Goal: Task Accomplishment & Management: Use online tool/utility

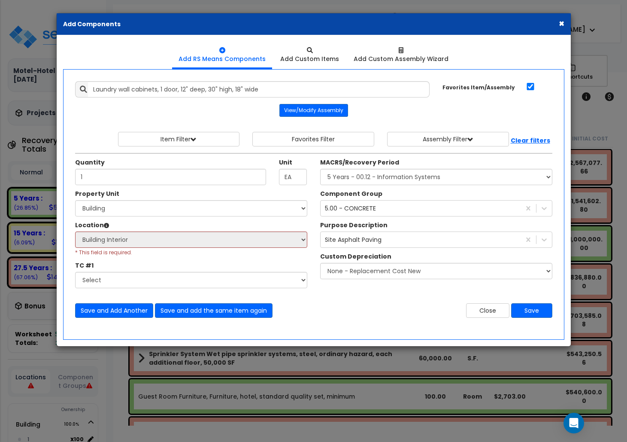
select select "3668"
select select "52687"
select select "7"
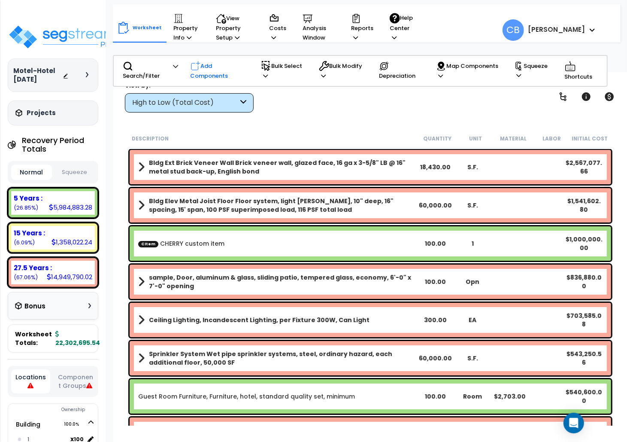
click at [198, 68] on icon at bounding box center [196, 66] width 10 height 10
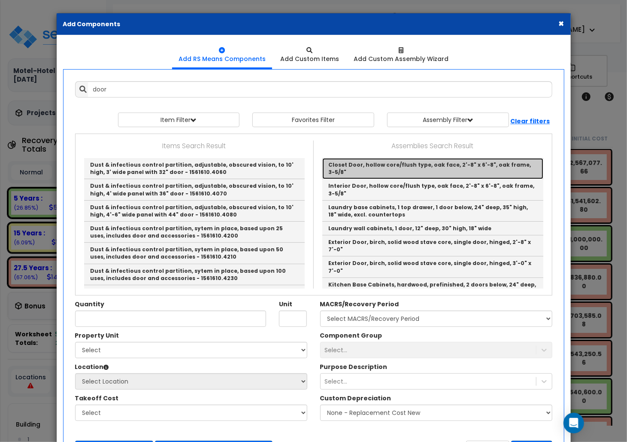
click at [404, 166] on link "Closet Door, hollow core/flush type, oak face, 2'-8" x 6'-8", oak frame, 3-5/8"" at bounding box center [432, 168] width 221 height 21
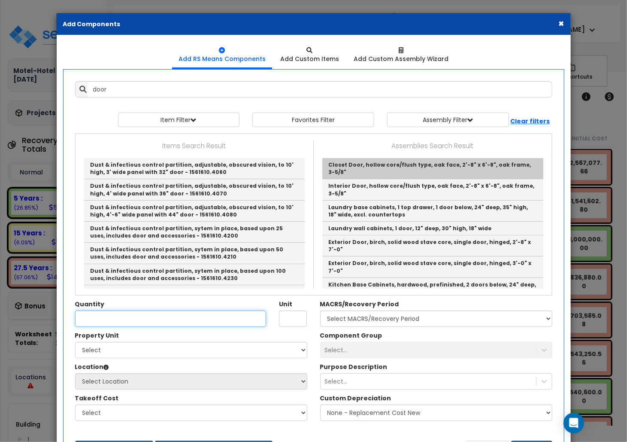
type input "Closet Door, hollow core/flush type, oak face, 2'-8" x 6'-8", oak frame, 3-5/8""
checkbox input "true"
type input "EA"
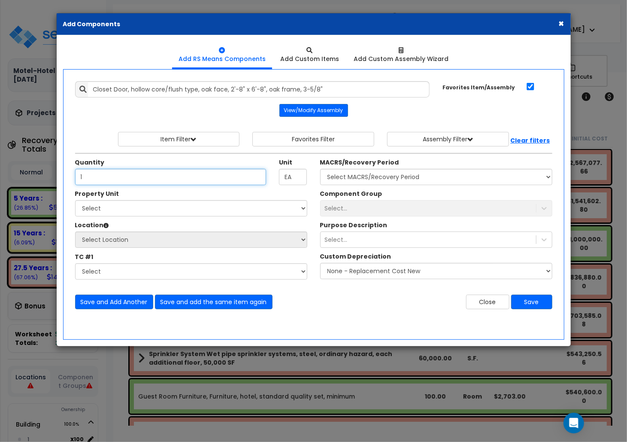
type input "1"
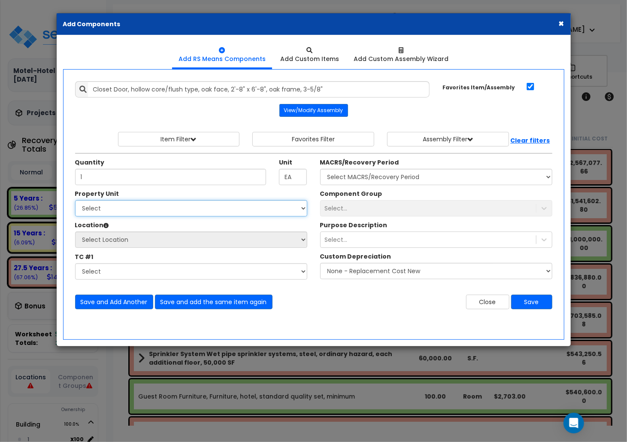
drag, startPoint x: 157, startPoint y: 204, endPoint x: 152, endPoint y: 215, distance: 11.9
click at [157, 204] on select "Select Building cherry Sample Site" at bounding box center [191, 208] width 232 height 16
select select "52687"
click at [75, 201] on select "Select Building cherry Sample Site" at bounding box center [191, 208] width 232 height 16
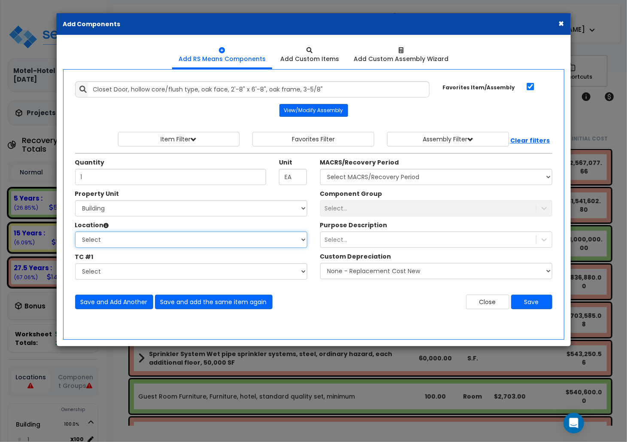
drag, startPoint x: 134, startPoint y: 241, endPoint x: 133, endPoint y: 249, distance: 7.8
click at [134, 241] on select "Select 1 Building Building Interior Building Interior Sample Location Add Addit…" at bounding box center [191, 239] width 232 height 16
select select "7"
click at [75, 233] on select "Select 1 Building Building Interior Building Interior Sample Location Add Addit…" at bounding box center [191, 239] width 232 height 16
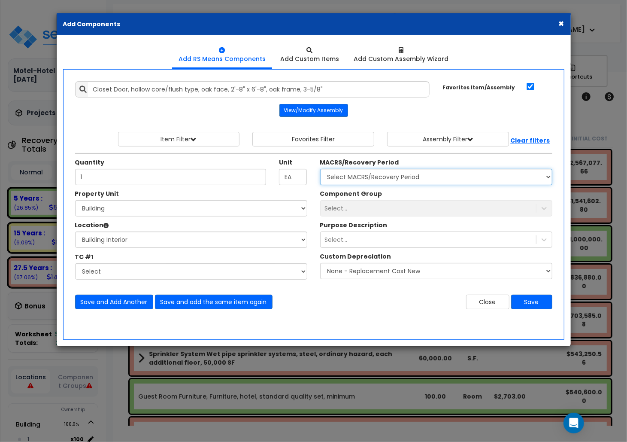
click at [349, 179] on select "Select MACRS/Recovery Period 5 Years - 57.0 - Distributive Trades & Services 5 …" at bounding box center [436, 177] width 232 height 16
select select "3668"
click at [320, 170] on select "Select MACRS/Recovery Period 5 Years - 57.0 - Distributive Trades & Services 5 …" at bounding box center [436, 177] width 232 height 16
click at [355, 214] on div "Select..." at bounding box center [436, 208] width 232 height 16
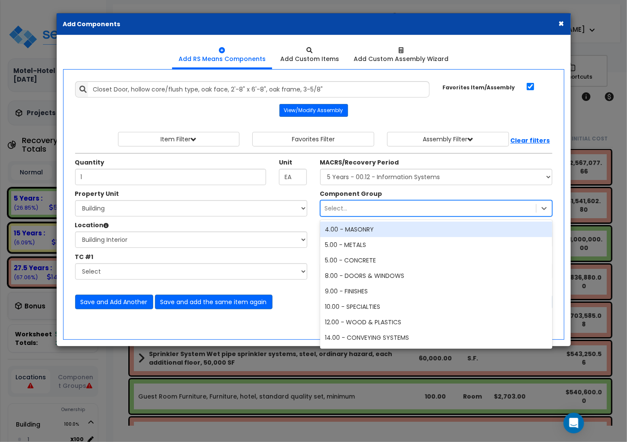
click at [347, 215] on div "Select..." at bounding box center [428, 208] width 215 height 14
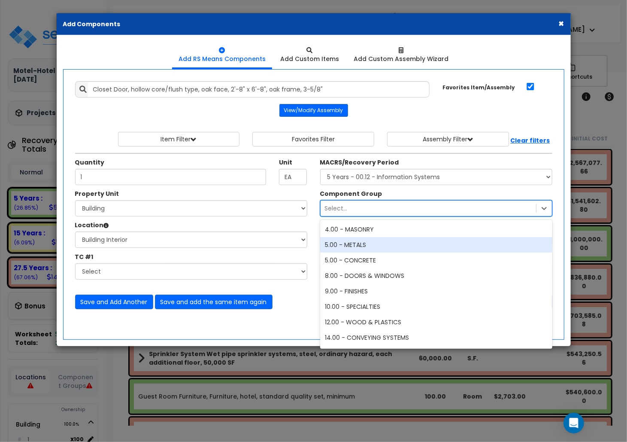
click at [348, 251] on div "5.00 - METALS" at bounding box center [436, 244] width 232 height 15
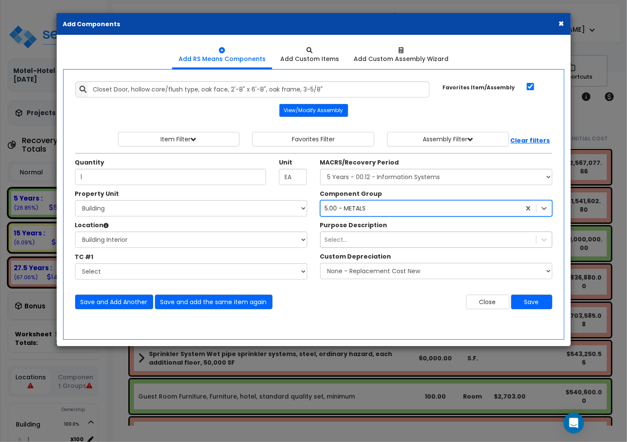
click at [354, 237] on div "Select..." at bounding box center [428, 240] width 215 height 14
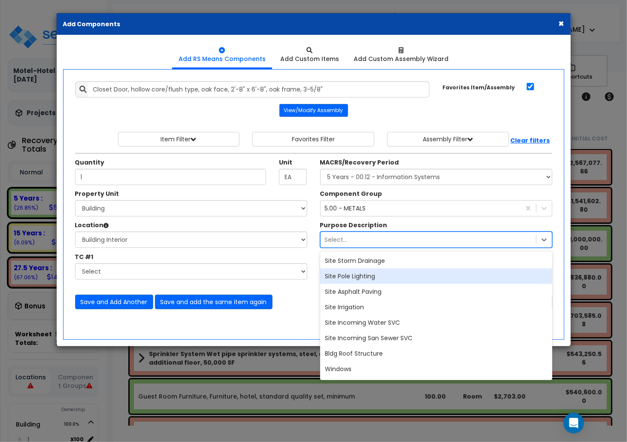
click at [351, 271] on div "Site Pole Lighting" at bounding box center [436, 275] width 232 height 15
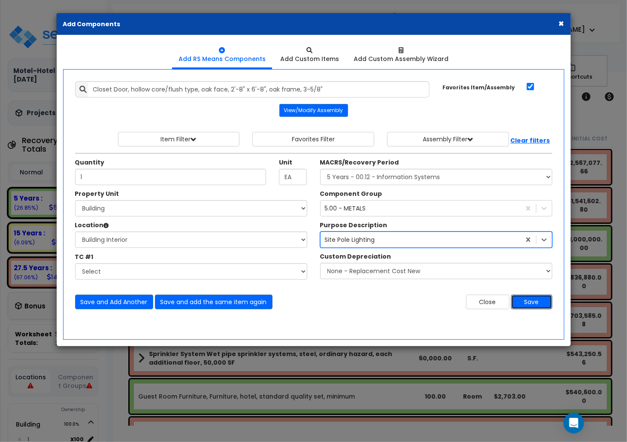
click at [531, 304] on button "Save" at bounding box center [531, 301] width 41 height 15
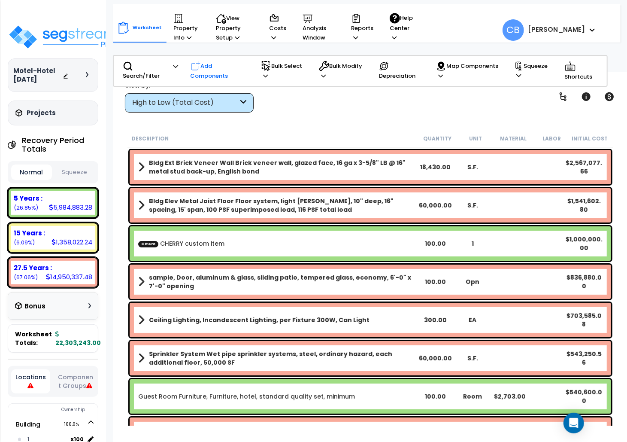
click at [203, 69] on p "Add Components" at bounding box center [220, 71] width 59 height 20
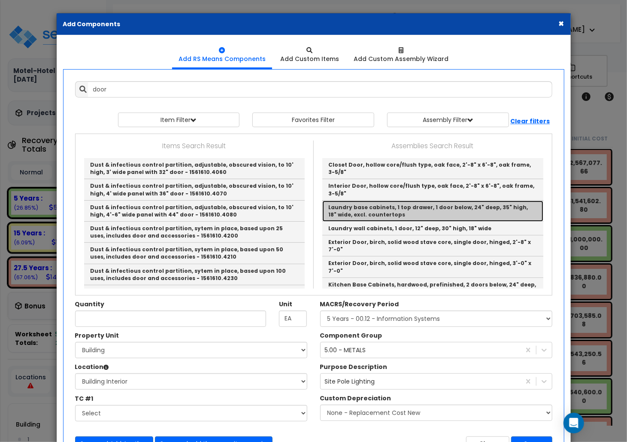
click at [367, 213] on link "Laundry base cabinets, 1 top drawer, 1 door below, 24" deep, 35" high, 18" wide…" at bounding box center [432, 210] width 221 height 21
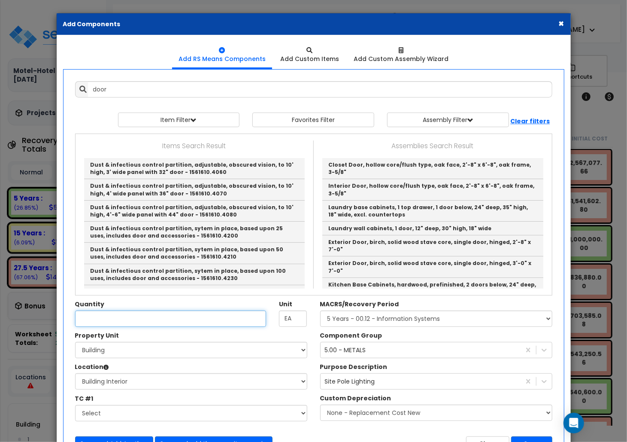
type input "Laundry base cabinets, 1 top drawer, 1 door below, 24" deep, 35" high, 18" wide…"
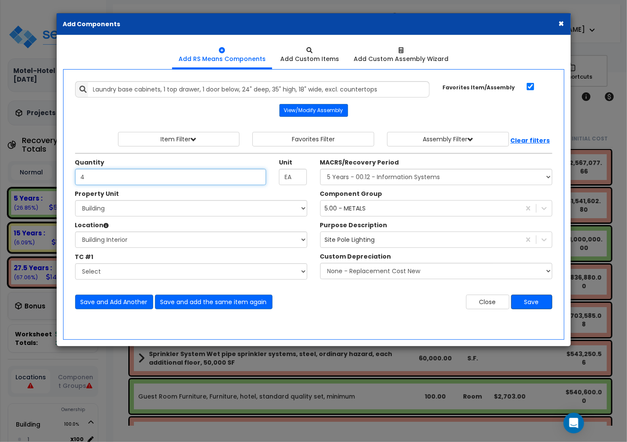
type input "4"
click at [520, 309] on button "Save" at bounding box center [531, 301] width 41 height 15
